Goal: Information Seeking & Learning: Learn about a topic

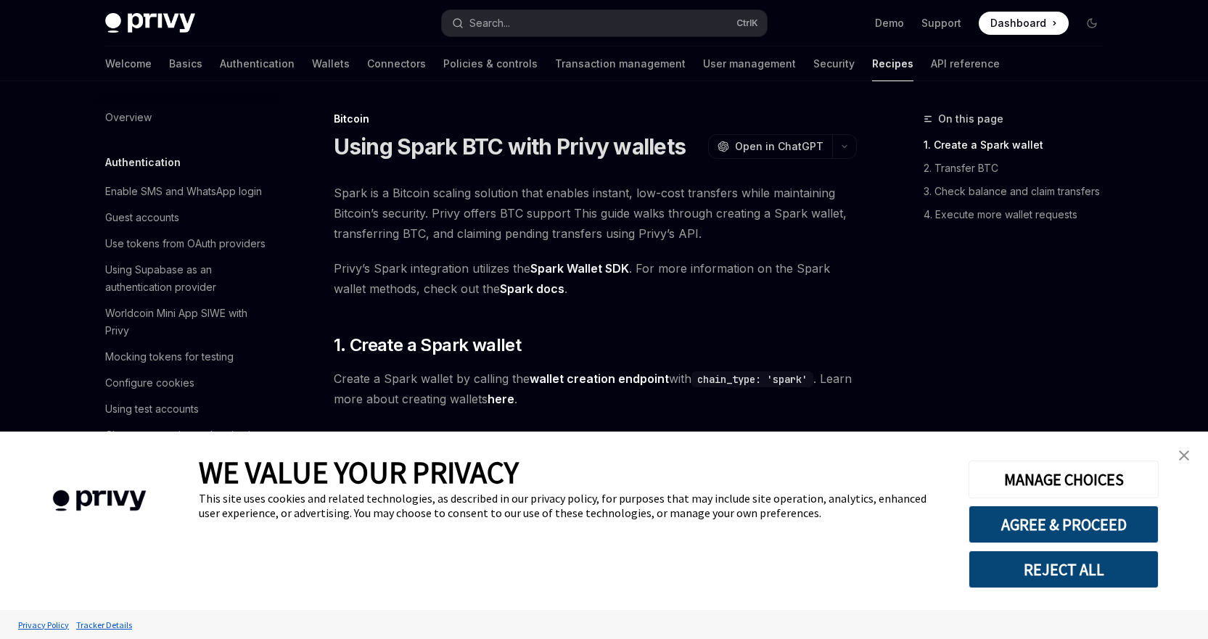
scroll to position [2329, 0]
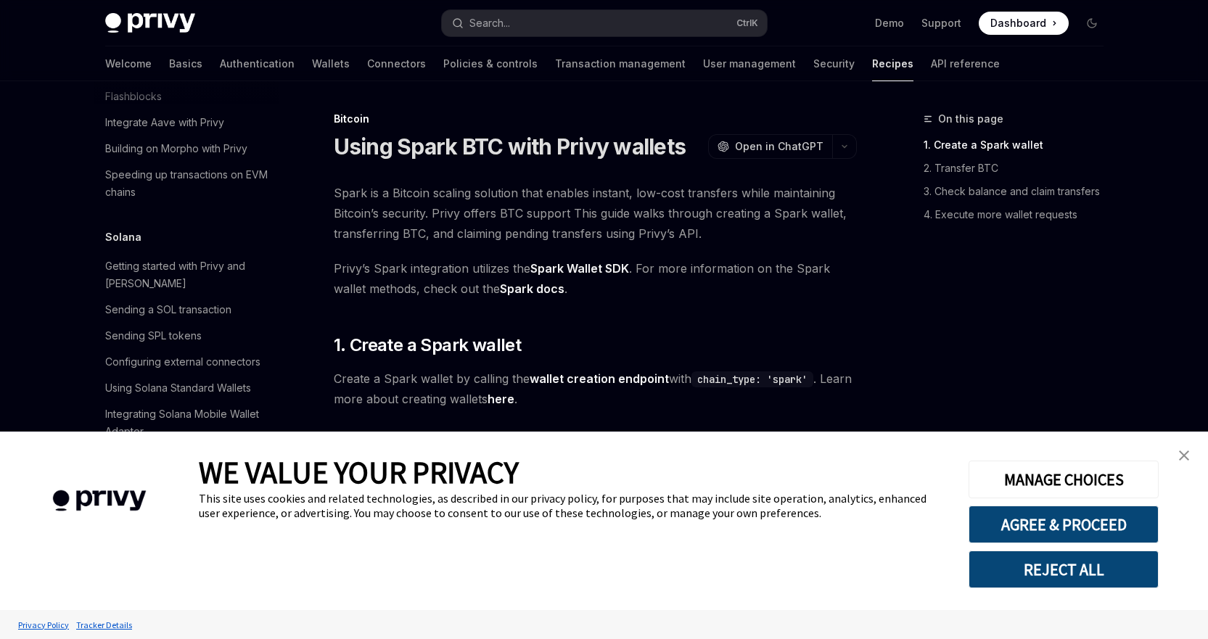
click at [1065, 581] on button "REJECT ALL" at bounding box center [1064, 570] width 190 height 38
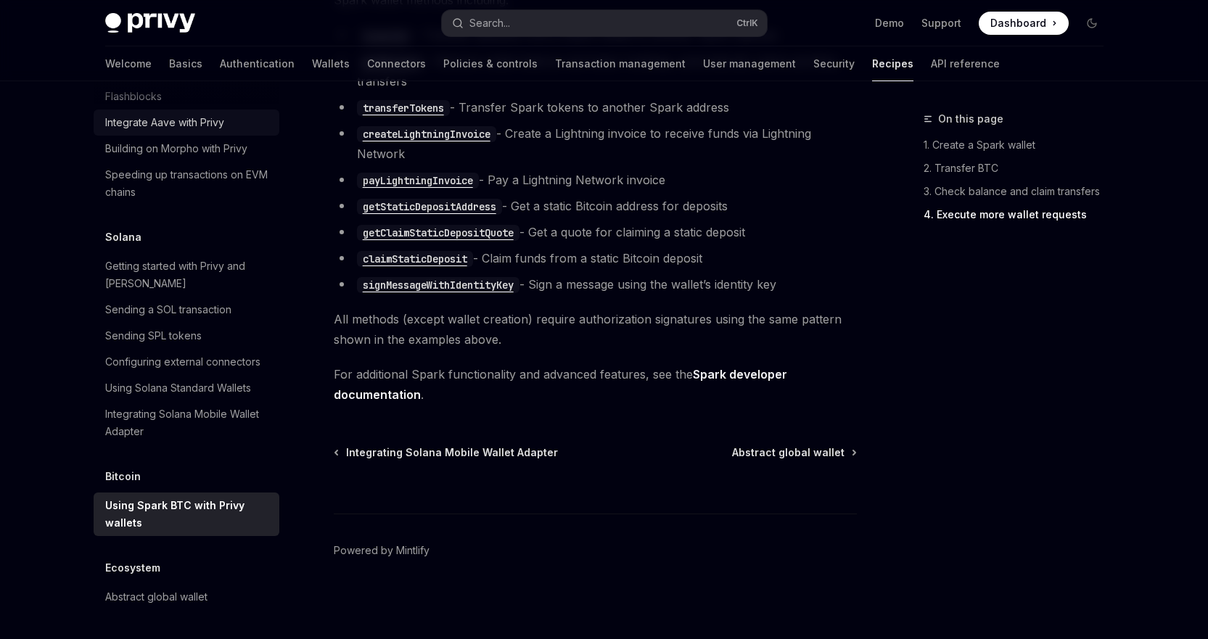
scroll to position [2257, 0]
